Goal: Task Accomplishment & Management: Manage account settings

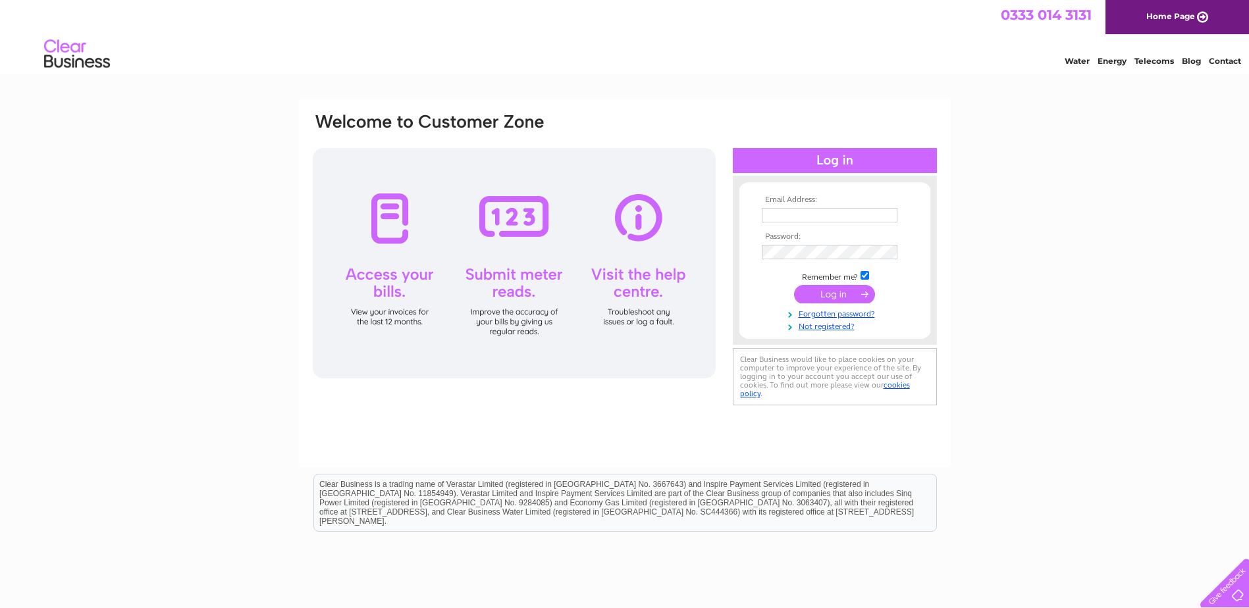
type input "[EMAIL_ADDRESS][DOMAIN_NAME]"
click at [844, 296] on input "submit" at bounding box center [834, 294] width 81 height 18
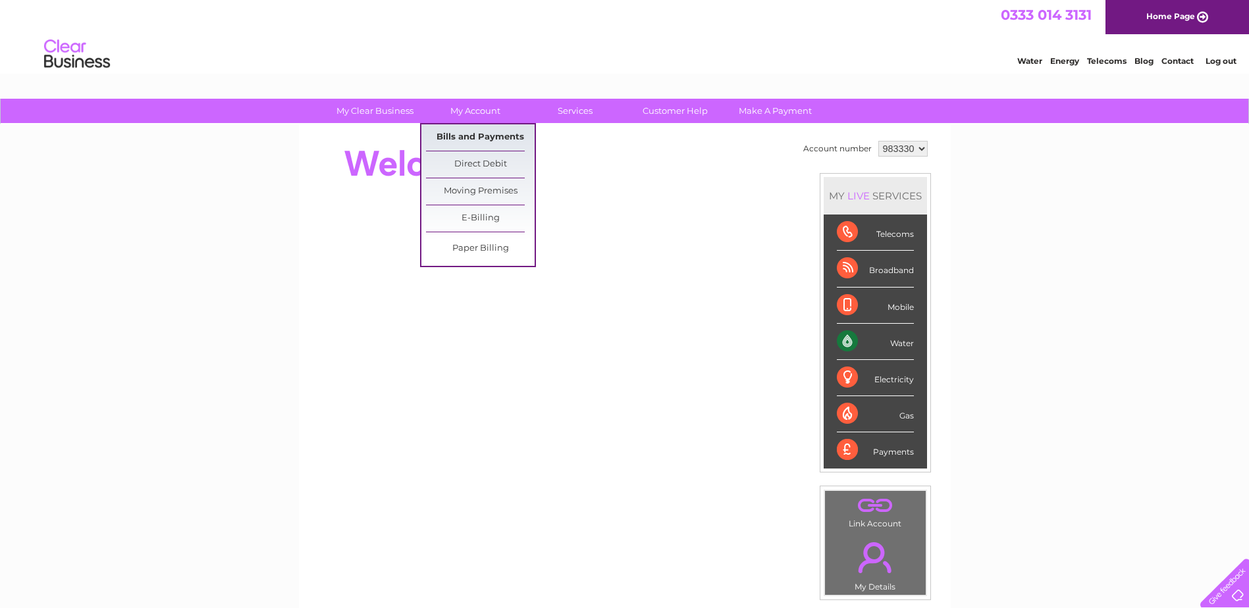
click at [471, 136] on link "Bills and Payments" at bounding box center [480, 137] width 109 height 26
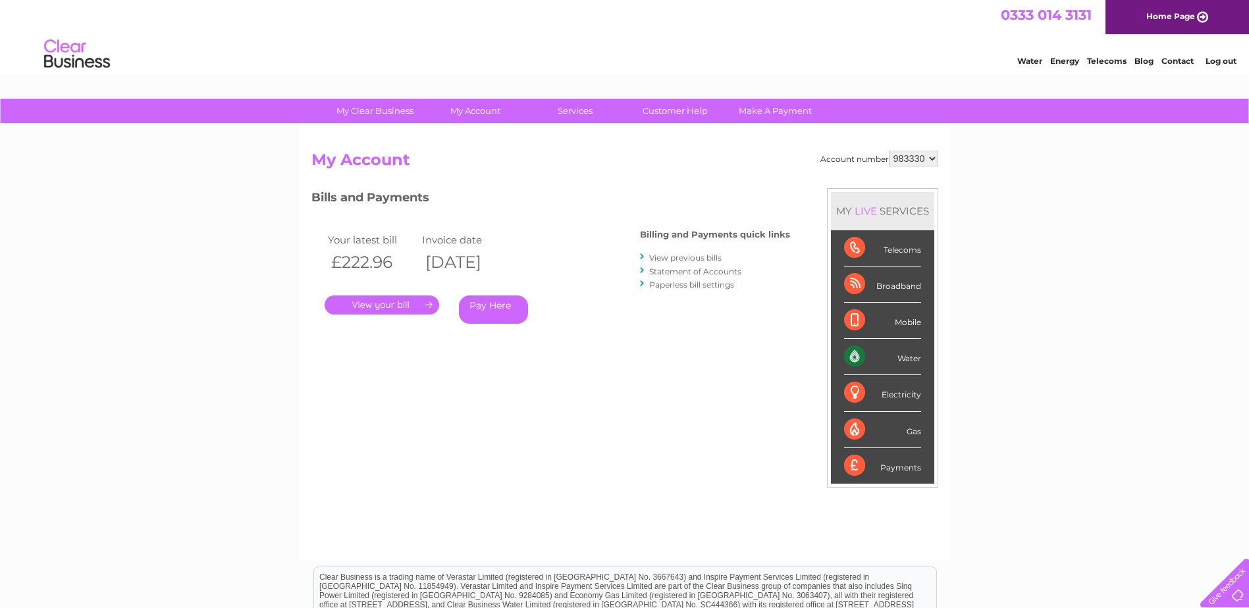
click at [405, 303] on link "." at bounding box center [382, 305] width 115 height 19
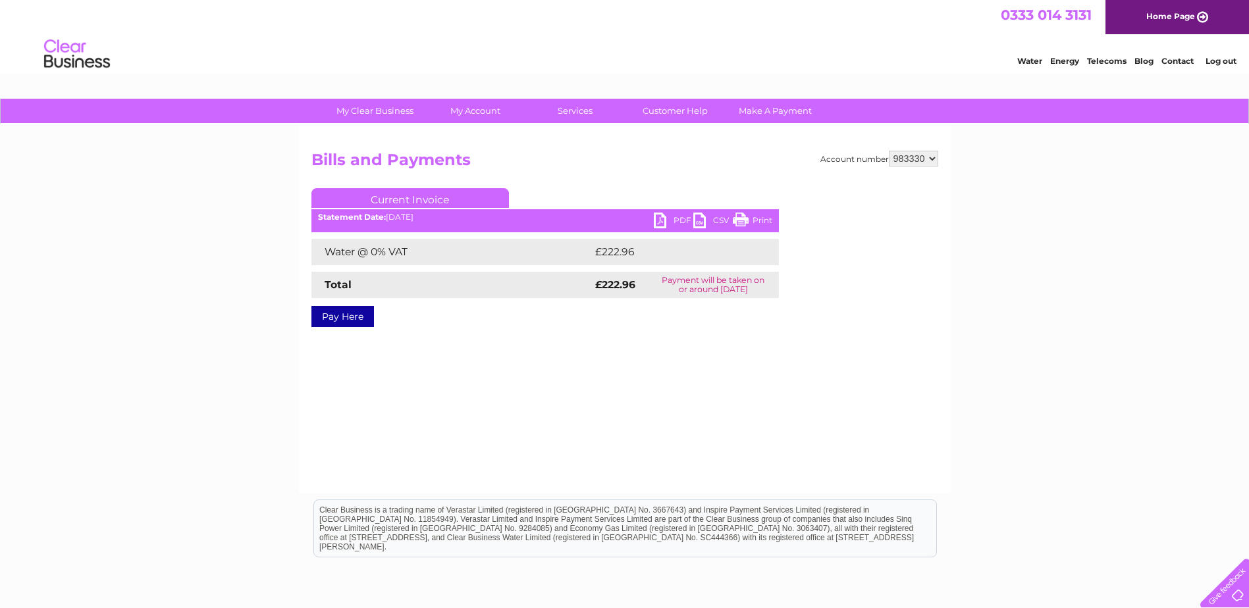
click at [671, 222] on link "PDF" at bounding box center [673, 222] width 39 height 19
